Goal: Book appointment/travel/reservation

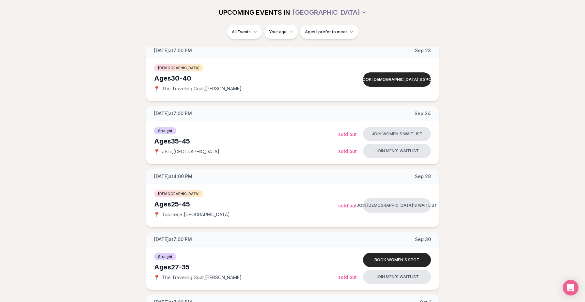
scroll to position [18, 0]
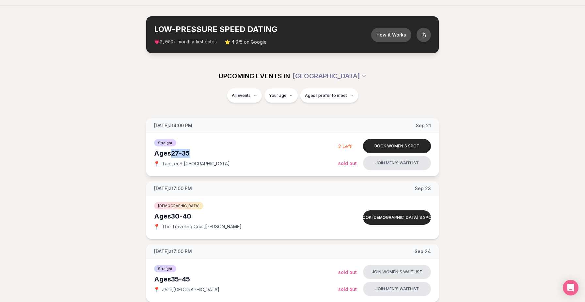
drag, startPoint x: 192, startPoint y: 154, endPoint x: 173, endPoint y: 154, distance: 19.3
click at [172, 154] on div "Ages [DEMOGRAPHIC_DATA]" at bounding box center [246, 153] width 184 height 9
click at [327, 94] on span "Ages I prefer to meet" at bounding box center [326, 95] width 42 height 5
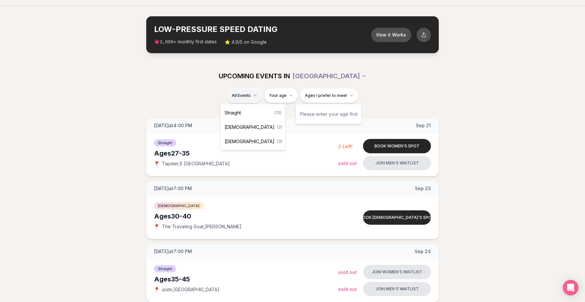
click at [247, 110] on div "Straight ( 13 )" at bounding box center [253, 113] width 62 height 14
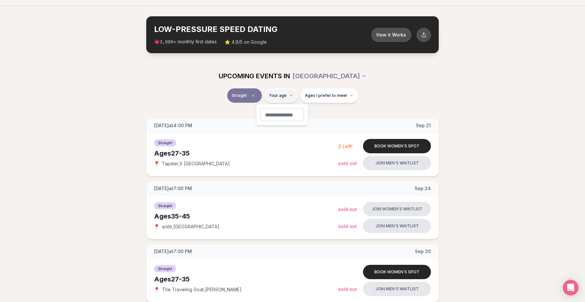
click at [337, 96] on span "Ages I prefer to meet" at bounding box center [326, 95] width 42 height 5
